Goal: Connect with others: Establish contact or relationships with other users

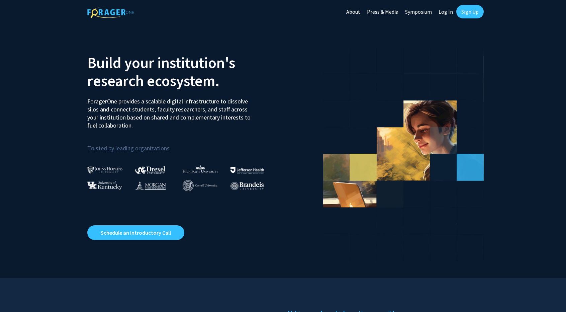
click at [461, 12] on link "Sign Up" at bounding box center [469, 11] width 27 height 13
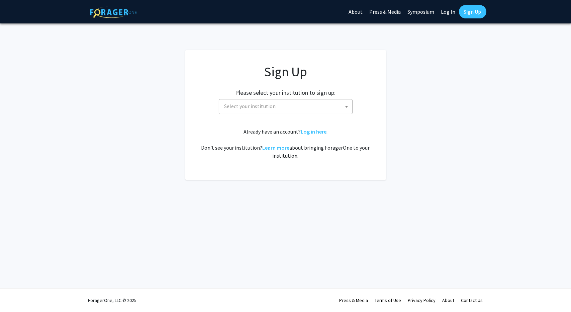
click at [457, 12] on link "Log In" at bounding box center [448, 11] width 21 height 23
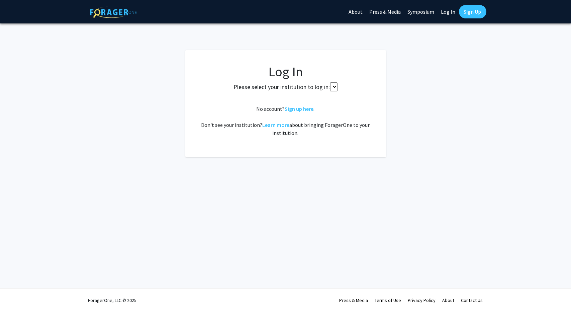
select select
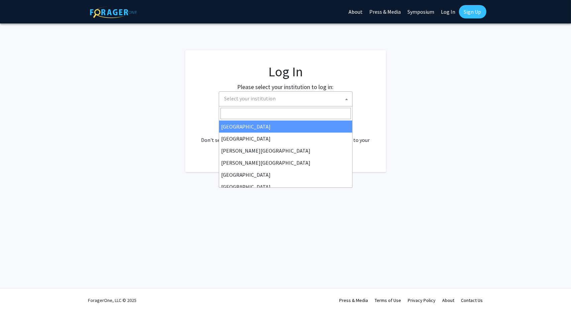
click at [327, 102] on span "Select your institution" at bounding box center [287, 99] width 130 height 14
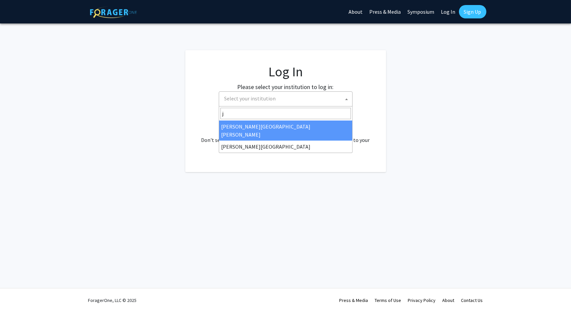
type input "jo"
select select "1"
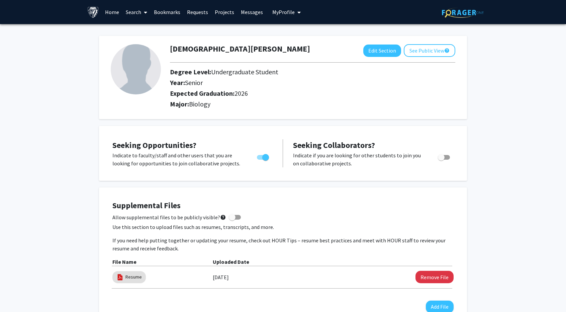
click at [168, 11] on link "Bookmarks" at bounding box center [167, 11] width 33 height 23
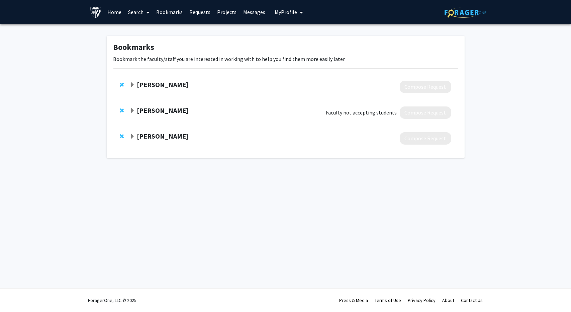
click at [162, 87] on strong "[PERSON_NAME]" at bounding box center [163, 84] width 52 height 8
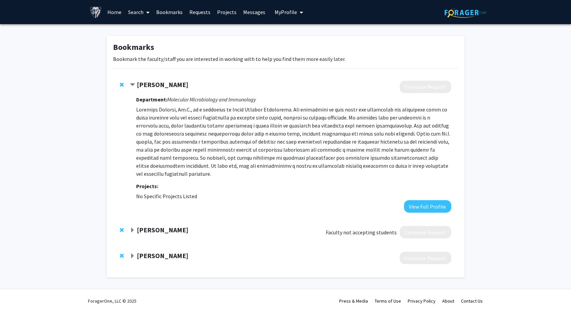
click at [157, 225] on strong "[PERSON_NAME]" at bounding box center [163, 229] width 52 height 8
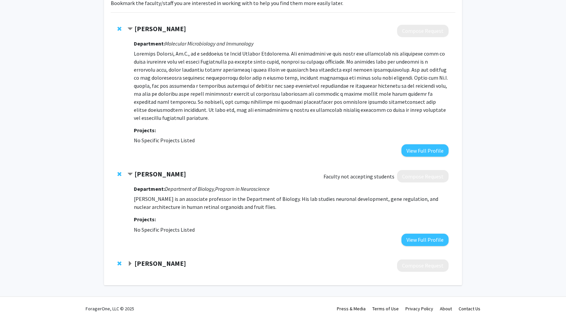
scroll to position [56, 0]
click at [151, 259] on strong "[PERSON_NAME]" at bounding box center [160, 263] width 52 height 8
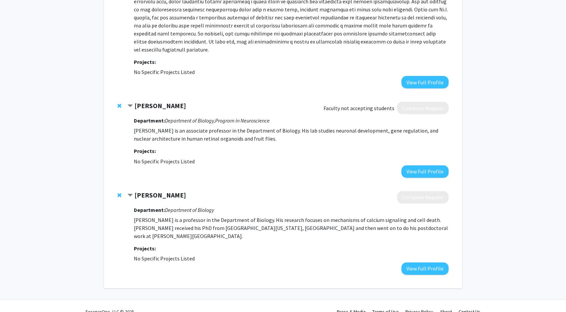
scroll to position [0, 0]
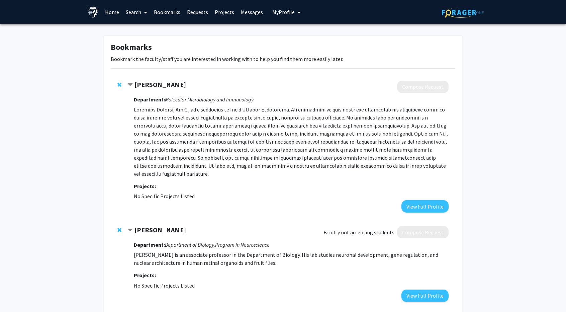
click at [109, 11] on link "Home" at bounding box center [112, 11] width 21 height 23
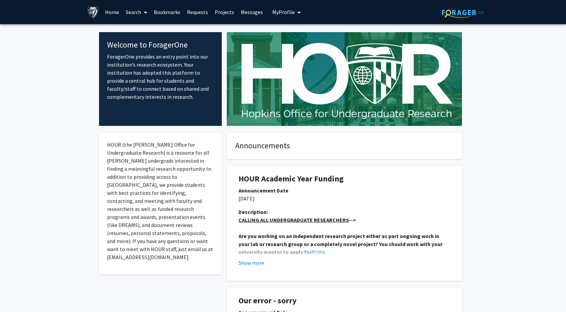
click at [223, 10] on link "Projects" at bounding box center [224, 11] width 26 height 23
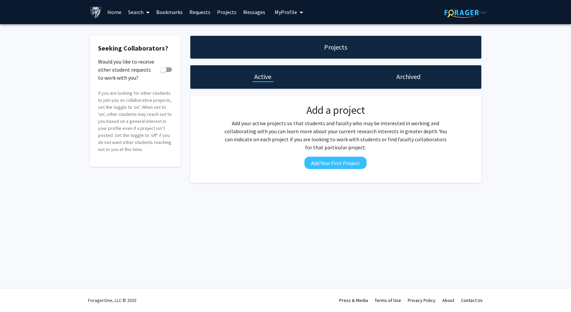
click at [275, 12] on span "My Profile" at bounding box center [286, 12] width 22 height 7
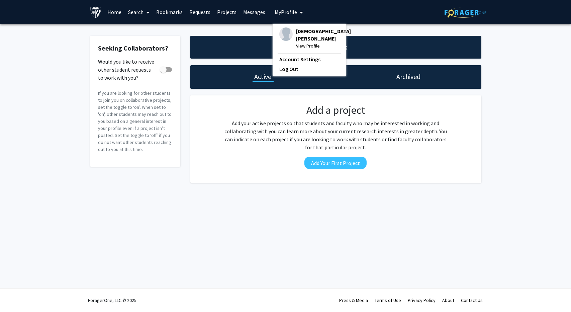
click at [250, 13] on link "Messages" at bounding box center [254, 11] width 29 height 23
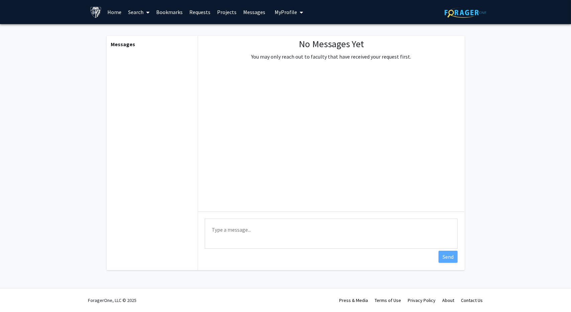
click at [197, 8] on link "Requests" at bounding box center [200, 11] width 28 height 23
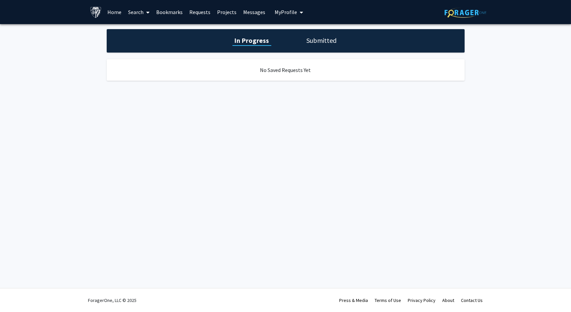
click at [169, 10] on link "Bookmarks" at bounding box center [169, 11] width 33 height 23
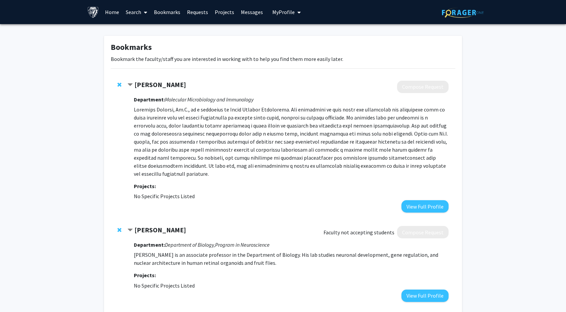
click at [138, 8] on link "Search" at bounding box center [136, 11] width 28 height 23
click at [112, 11] on link "Home" at bounding box center [112, 11] width 21 height 23
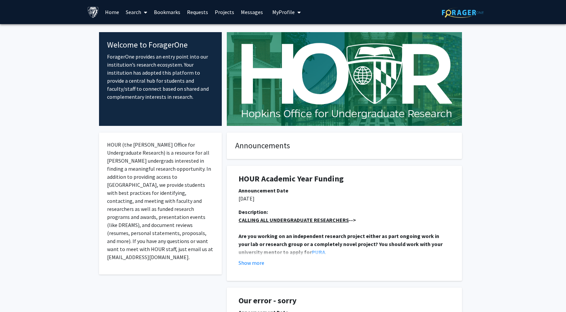
click at [134, 11] on link "Search" at bounding box center [136, 11] width 28 height 23
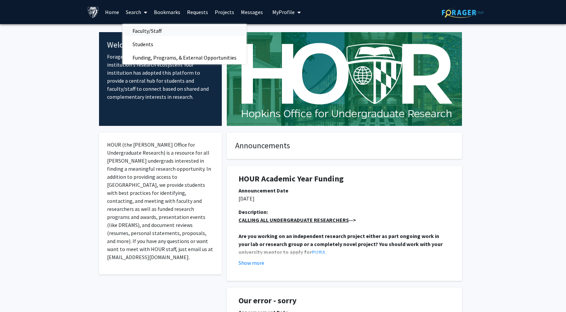
click at [139, 32] on span "Faculty/Staff" at bounding box center [146, 30] width 49 height 13
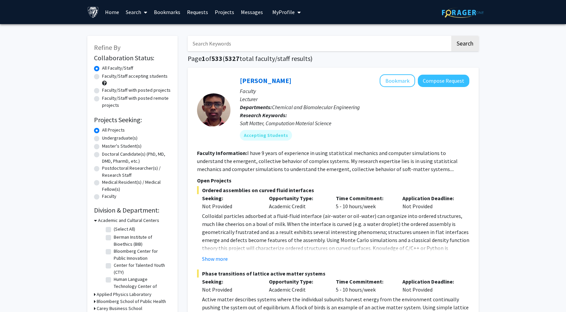
click at [102, 138] on label "Undergraduate(s)" at bounding box center [119, 137] width 35 height 7
click at [102, 138] on input "Undergraduate(s)" at bounding box center [104, 136] width 4 height 4
radio input "true"
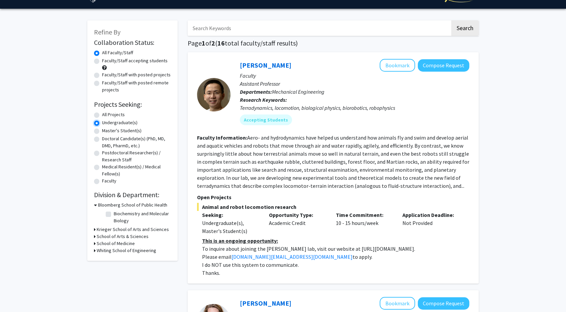
scroll to position [18, 0]
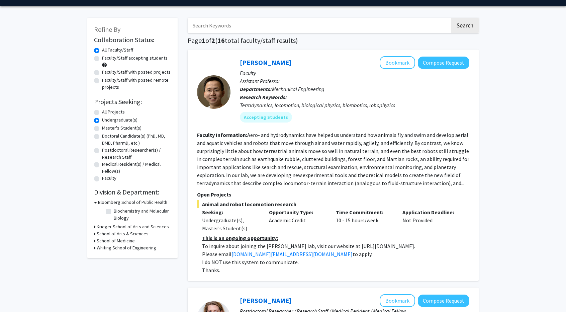
click at [114, 211] on label "Biochemistry and Molecular Biology" at bounding box center [142, 214] width 56 height 14
click at [114, 211] on input "Biochemistry and Molecular Biology" at bounding box center [116, 209] width 4 height 4
checkbox input "true"
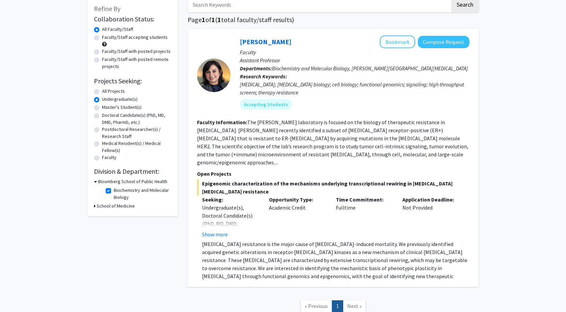
scroll to position [40, 0]
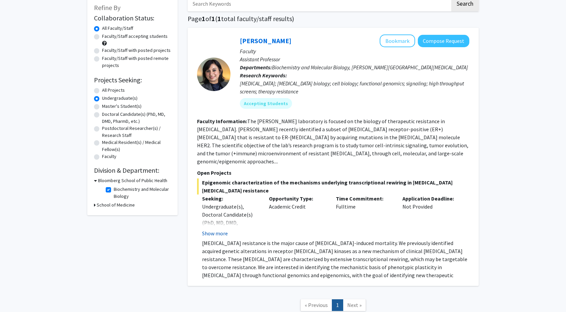
click at [208, 229] on button "Show more" at bounding box center [215, 233] width 26 height 8
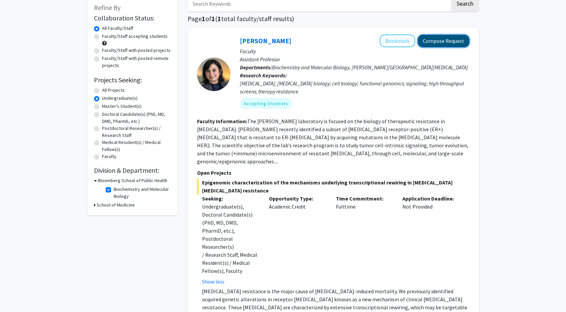
click at [443, 39] on button "Compose Request" at bounding box center [444, 41] width 52 height 12
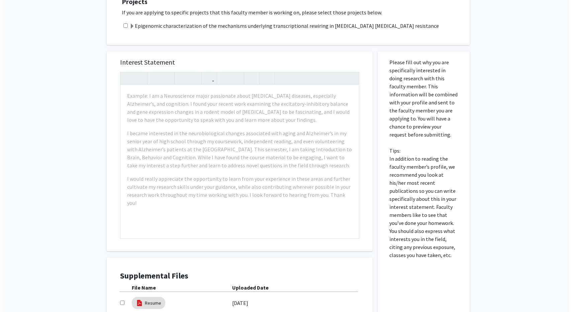
scroll to position [287, 0]
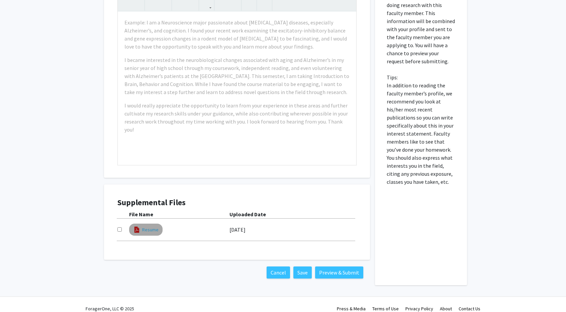
click at [153, 226] on link "Resume" at bounding box center [150, 229] width 16 height 7
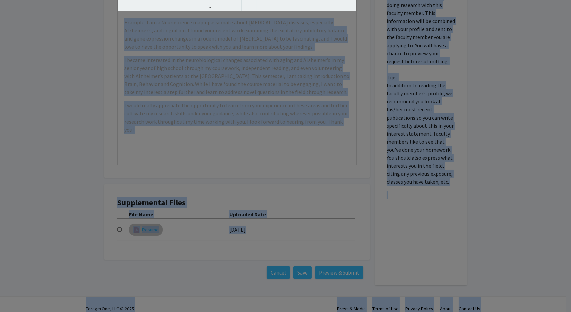
click at [153, 219] on modal-container "Viewing Resume × Thumbnails Document Outline Attachments Layers Current Outline…" at bounding box center [285, 156] width 571 height 312
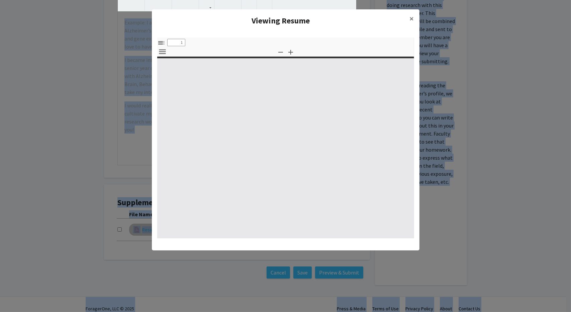
select select "custom"
type input "0"
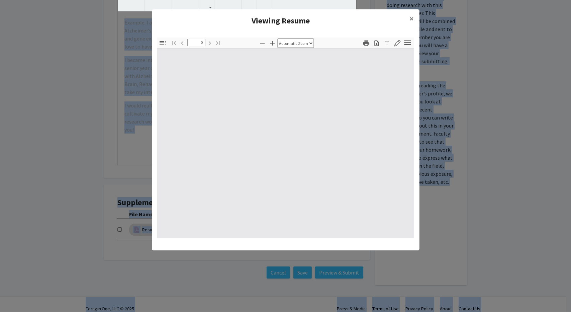
select select "custom"
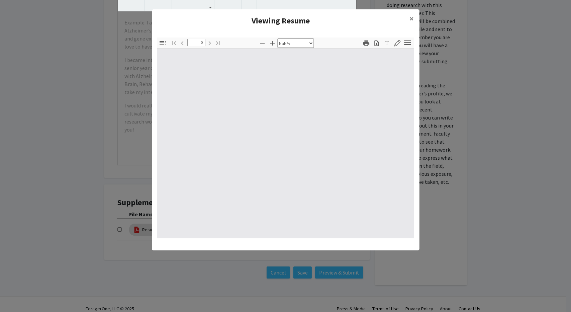
type input "1"
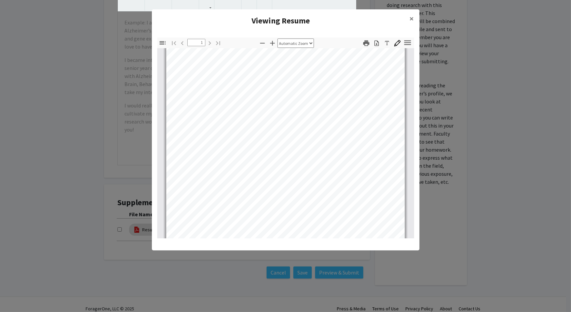
scroll to position [114, 0]
select select "custom"
click at [376, 43] on icon "button" at bounding box center [376, 43] width 4 height 6
